Goal: Go to known website: Go to known website

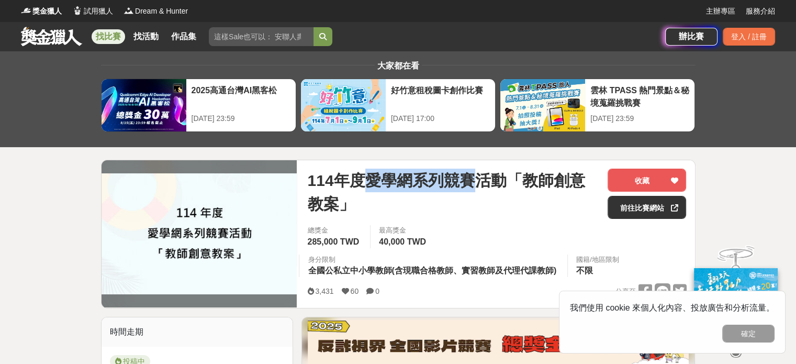
drag, startPoint x: 370, startPoint y: 178, endPoint x: 482, endPoint y: 175, distance: 111.5
click at [482, 175] on span "114年度愛學網系列競賽活動「教師創意教案」" at bounding box center [453, 192] width 292 height 47
click at [459, 186] on span "114年度愛學網系列競賽活動「教師創意教案」" at bounding box center [453, 192] width 292 height 47
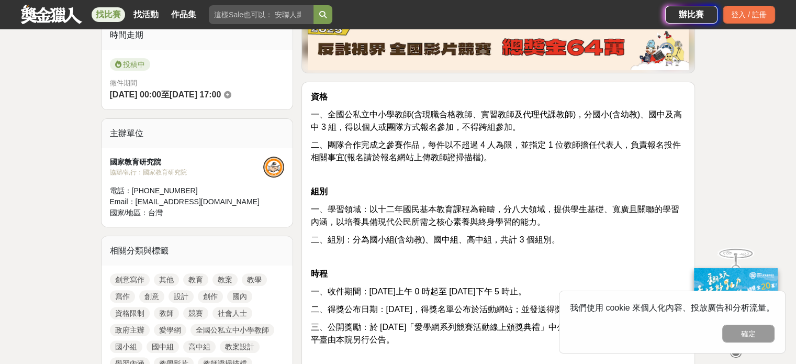
scroll to position [314, 0]
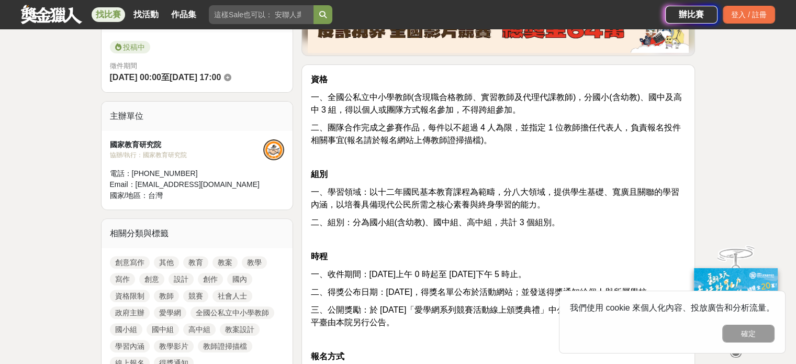
drag, startPoint x: 327, startPoint y: 133, endPoint x: 462, endPoint y: 132, distance: 135.1
click at [462, 132] on span "二、團隊合作完成之參賽作品，每件以不超過 4 人為限，並指定 1 位教師擔任代表人，負責報名投件相關事宜(報名請於報名網站上傳教師證掃描檔)。" at bounding box center [495, 133] width 371 height 21
drag, startPoint x: 458, startPoint y: 128, endPoint x: 505, endPoint y: 127, distance: 47.7
click at [505, 127] on span "二、團隊合作完成之參賽作品，每件以不超過 4 人為限，並指定 1 位教師擔任代表人，負責報名投件相關事宜(報名請於報名網站上傳教師證掃描檔)。" at bounding box center [495, 133] width 371 height 21
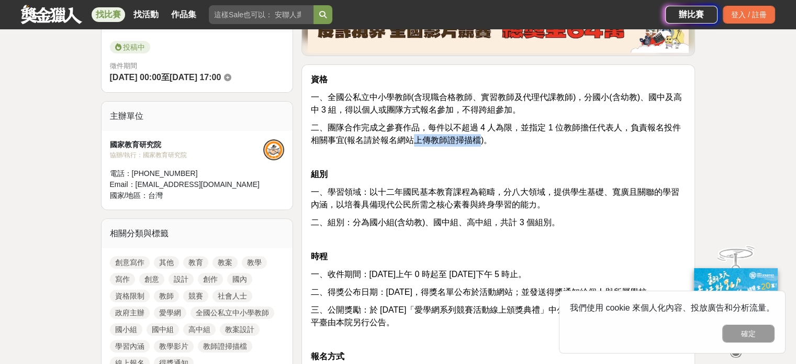
drag, startPoint x: 416, startPoint y: 140, endPoint x: 478, endPoint y: 143, distance: 62.4
click at [478, 143] on span "二、團隊合作完成之參賽作品，每件以不超過 4 人為限，並指定 1 位教師擔任代表人，負責報名投件相關事宜(報名請於報名網站上傳教師證掃描檔)。" at bounding box center [495, 133] width 371 height 21
click at [478, 144] on span "二、團隊合作完成之參賽作品，每件以不超過 4 人為限，並指定 1 位教師擔任代表人，負責報名投件相關事宜(報名請於報名網站上傳教師證掃描檔)。" at bounding box center [495, 133] width 371 height 21
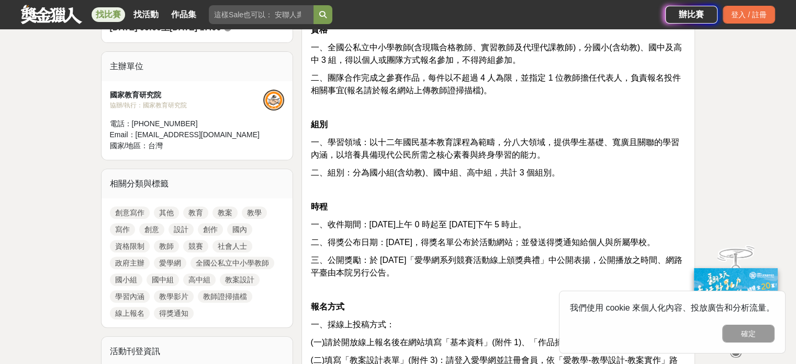
scroll to position [366, 0]
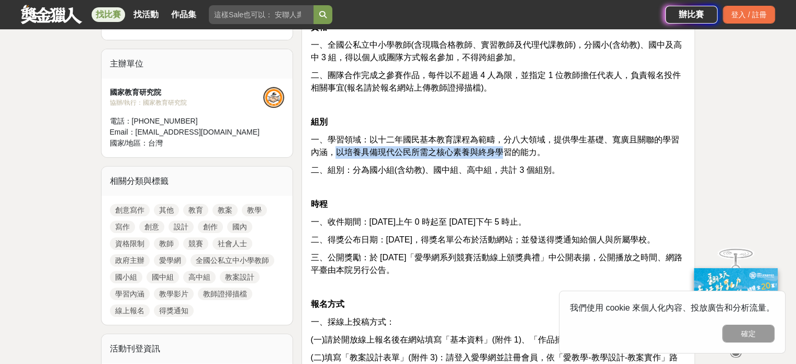
drag, startPoint x: 332, startPoint y: 151, endPoint x: 505, endPoint y: 149, distance: 172.8
click at [505, 149] on span "一、學習領域：以十二年國民基本教育課程為範疇，分八大領域，提供學生基礎、寬廣且關聯的學習內涵，以培養具備現代公民所需之核心素養與終身學習的能力。" at bounding box center [494, 145] width 369 height 21
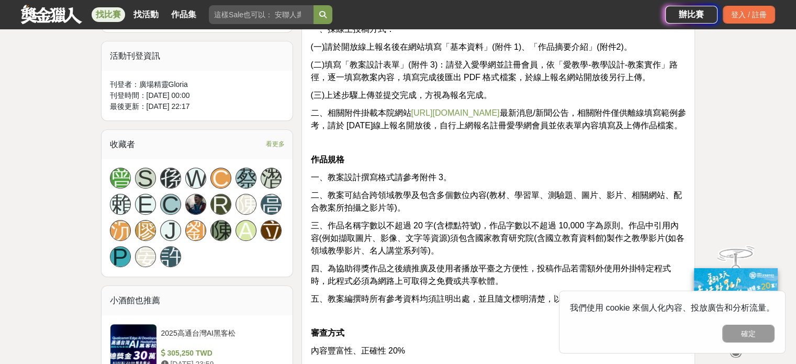
scroll to position [681, 0]
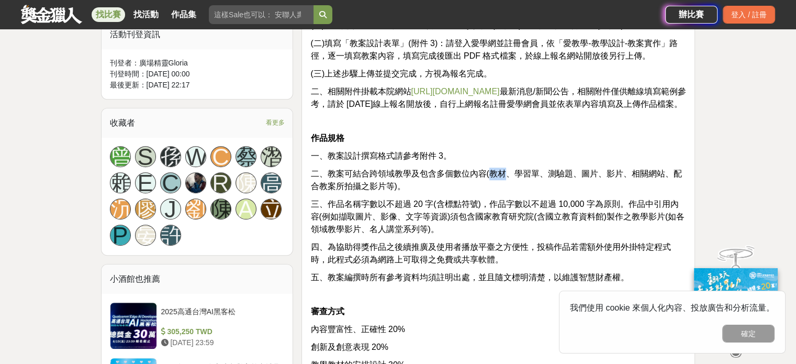
drag, startPoint x: 488, startPoint y: 187, endPoint x: 508, endPoint y: 183, distance: 20.3
click at [508, 183] on span "二、教案可結合跨領域教學及包含多個數位內容(教材、學習單、測驗題、圖片、影片、相關網站、配合教案所拍攝之影片等)。" at bounding box center [495, 179] width 371 height 21
click at [509, 185] on span "二、教案可結合跨領域教學及包含多個數位內容(教材、學習單、測驗題、圖片、影片、相關網站、配合教案所拍攝之影片等)。" at bounding box center [495, 179] width 371 height 21
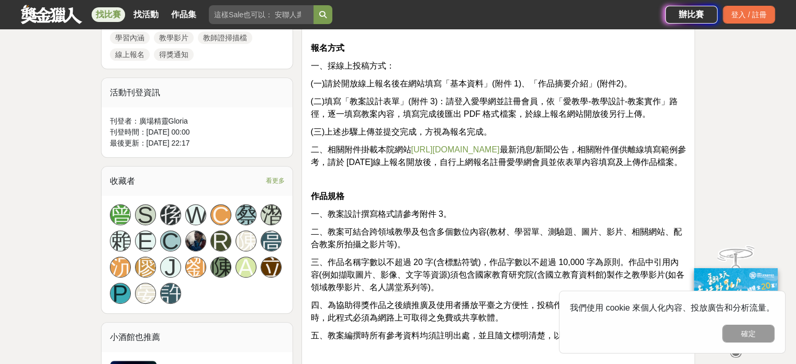
scroll to position [628, 0]
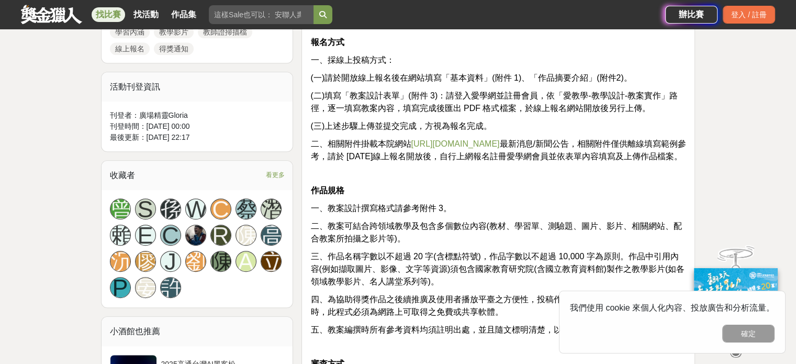
click at [452, 139] on link "[URL][DOMAIN_NAME]" at bounding box center [455, 143] width 88 height 9
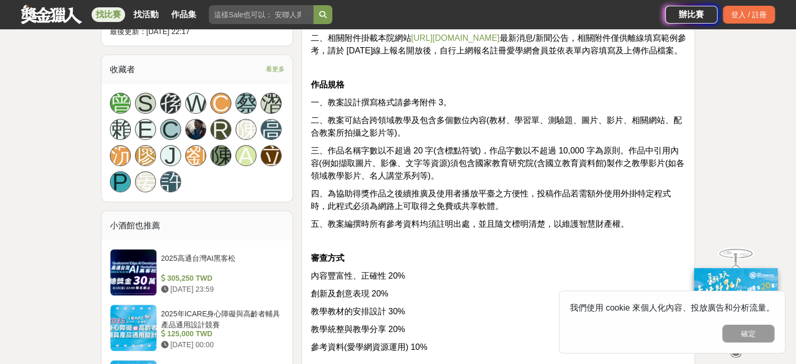
scroll to position [733, 0]
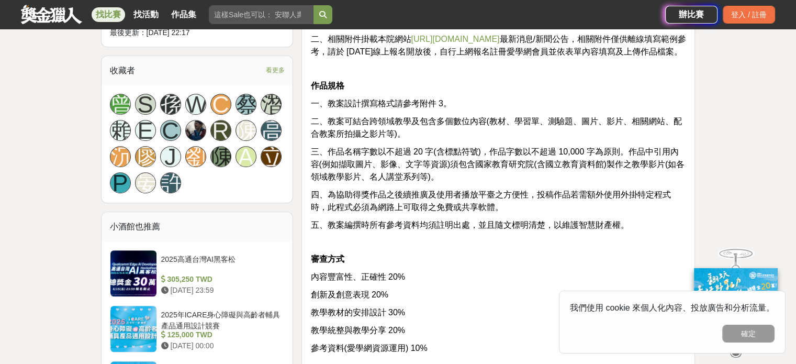
click at [436, 200] on span "四、為協助得獎作品之後續推廣及使用者播放平臺之方便性，投稿作品若需額外使用外掛特定程式時，此程式必須為網路上可取得之免費或共享軟體。" at bounding box center [490, 200] width 360 height 21
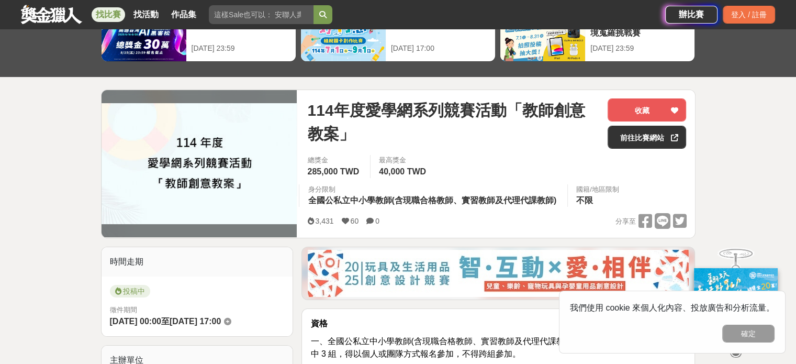
scroll to position [52, 0]
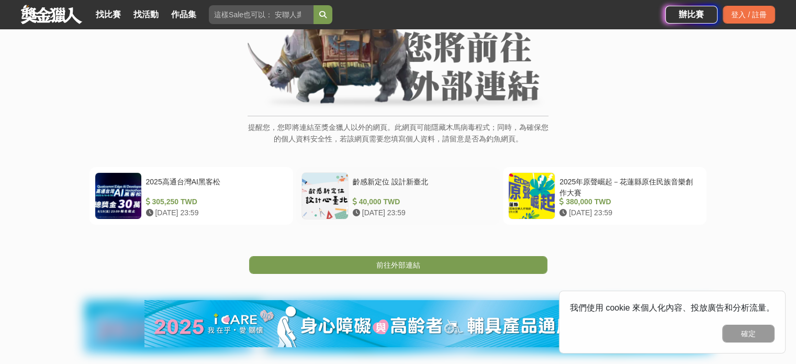
scroll to position [105, 0]
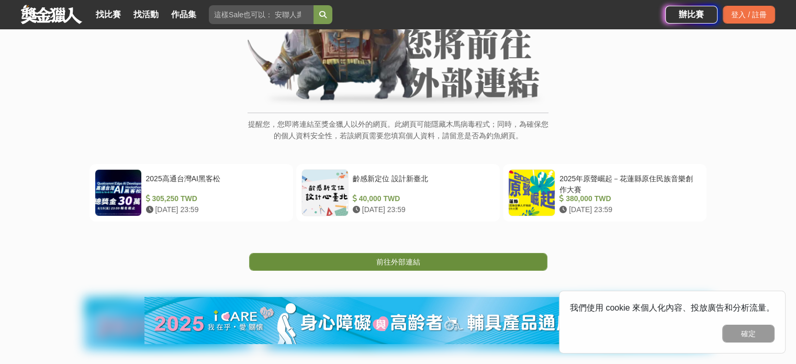
click at [430, 261] on link "前往外部連結" at bounding box center [398, 262] width 298 height 18
